Goal: Information Seeking & Learning: Learn about a topic

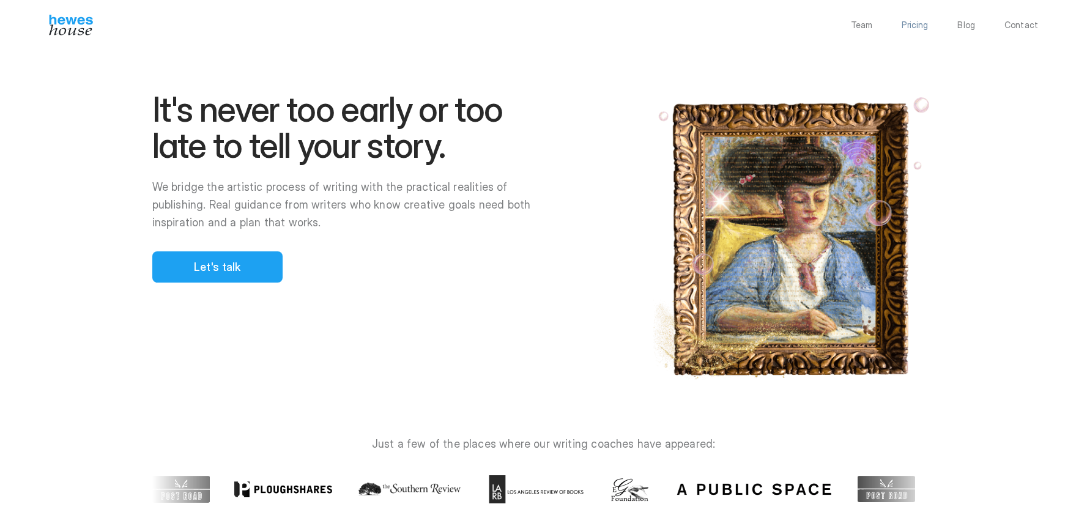
click at [923, 29] on p "Pricing" at bounding box center [915, 25] width 26 height 9
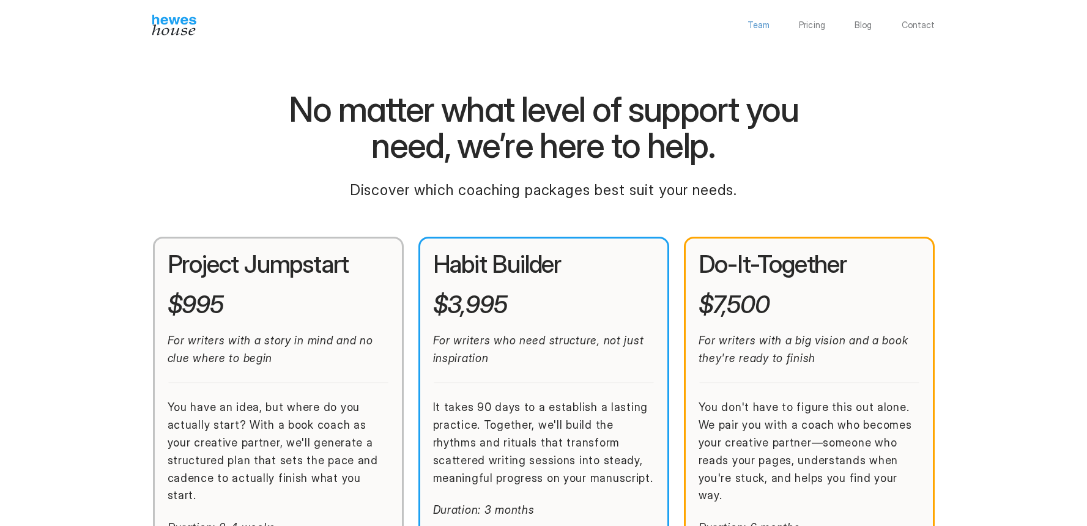
click at [763, 28] on p "Team" at bounding box center [759, 25] width 22 height 9
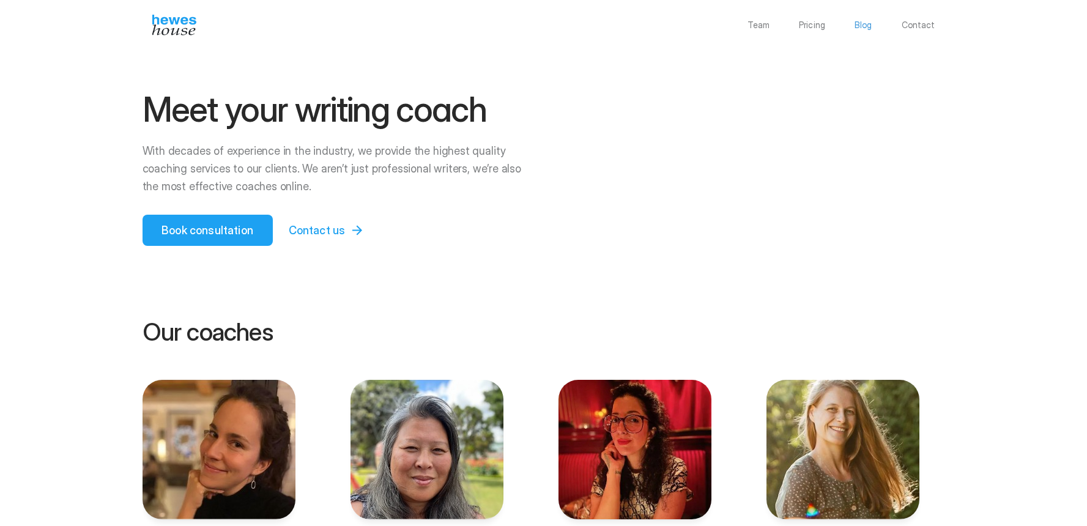
click at [868, 25] on p "Blog" at bounding box center [864, 25] width 18 height 9
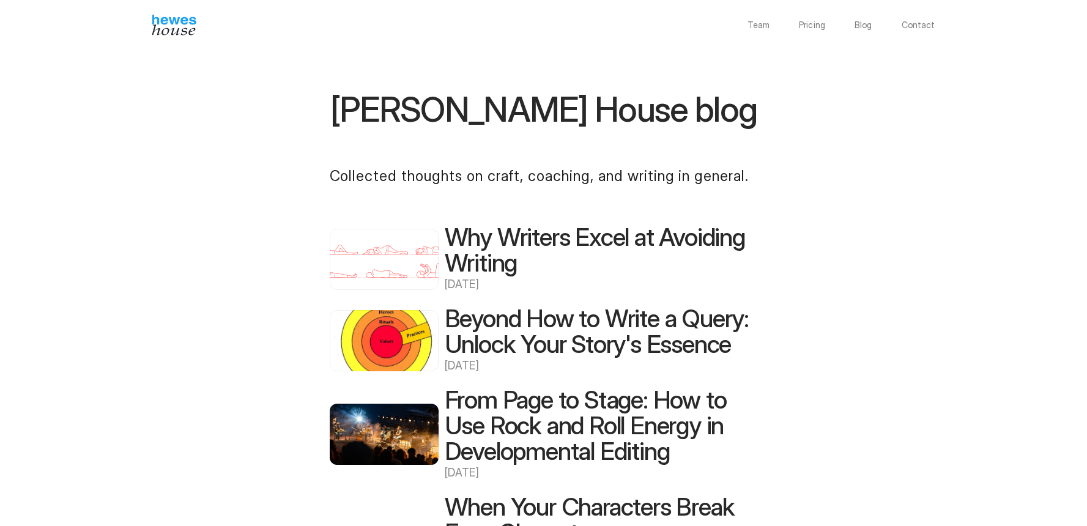
click at [585, 251] on h2 "Why Writers Excel at Avoiding Writing" at bounding box center [601, 250] width 313 height 51
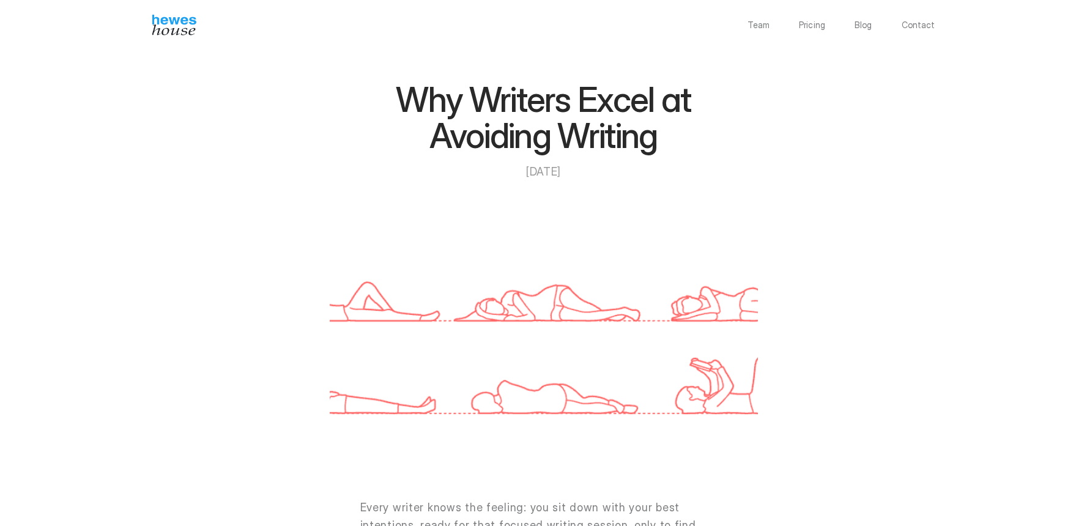
click at [758, 31] on div "Team Pricing Blog Contact" at bounding box center [543, 25] width 783 height 21
click at [763, 27] on p "Team" at bounding box center [759, 25] width 22 height 9
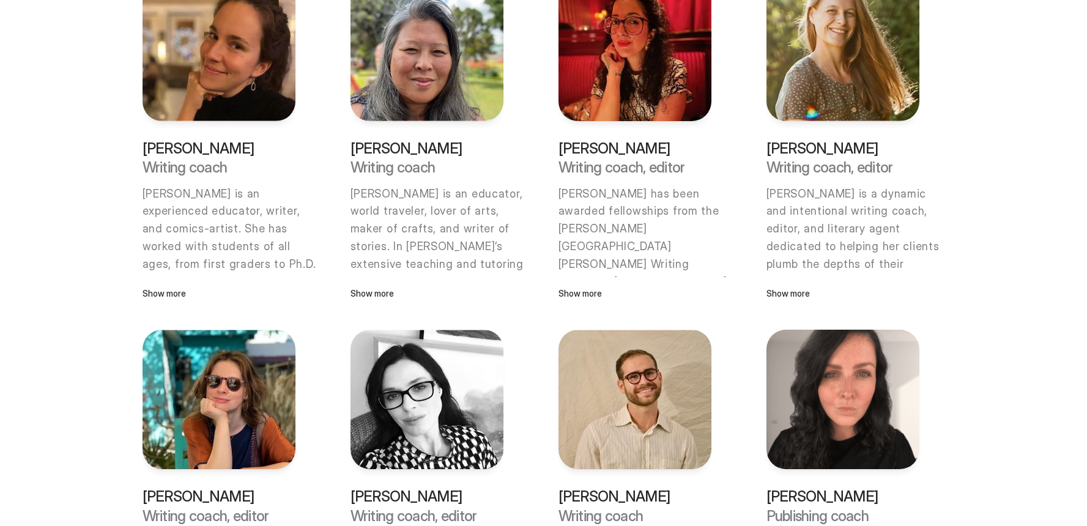
scroll to position [336, 0]
